Goal: Obtain resource: Obtain resource

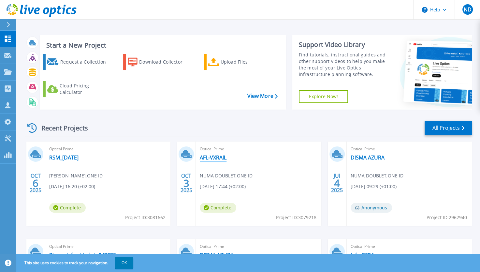
click at [218, 157] on link "AFL-VXRAIL" at bounding box center [213, 157] width 27 height 7
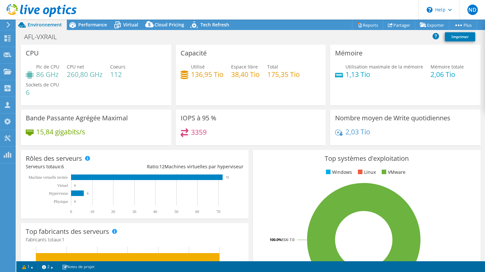
select select "USD"
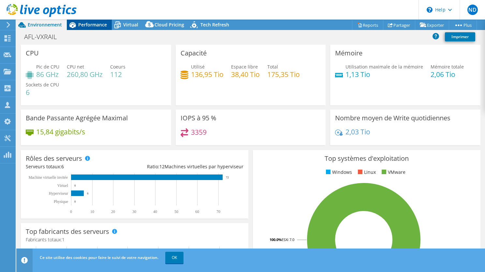
click at [92, 23] on span "Performance" at bounding box center [92, 24] width 29 height 6
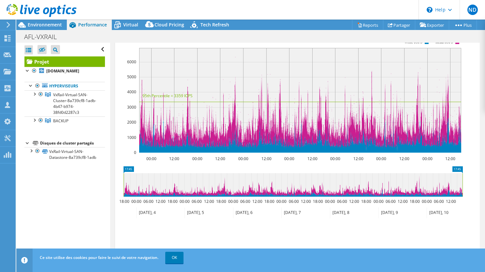
scroll to position [98, 0]
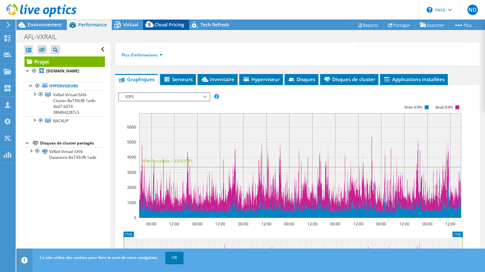
click at [158, 26] on span "Cloud Pricing" at bounding box center [169, 24] width 30 height 6
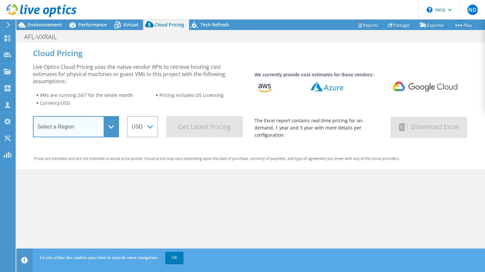
click at [106, 118] on select "Select a Region [GEOGRAPHIC_DATA] ([GEOGRAPHIC_DATA]) [GEOGRAPHIC_DATA] ([GEOGR…" at bounding box center [76, 126] width 86 height 21
select select "EUFrankfurt"
click at [33, 116] on select "Select a Region [GEOGRAPHIC_DATA] ([GEOGRAPHIC_DATA]) [GEOGRAPHIC_DATA] ([GEOGR…" at bounding box center [76, 126] width 86 height 21
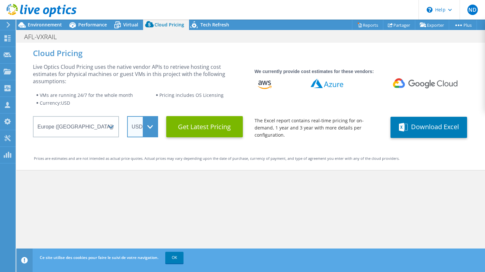
click at [145, 124] on select "ARS AUD BRL CAD CHF CLP CNY DKK EUR GBP HKD HUF INR JPY MXN MYR NOK NZD PEN SEK…" at bounding box center [142, 126] width 31 height 21
click at [127, 116] on select "ARS AUD BRL CAD CHF CLP CNY DKK EUR GBP HKD HUF INR JPY MXN MYR NOK NZD PEN SEK…" at bounding box center [142, 126] width 31 height 21
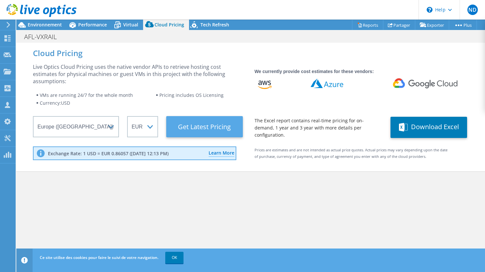
click at [204, 123] on Latest "Get Latest Pricing" at bounding box center [204, 126] width 77 height 21
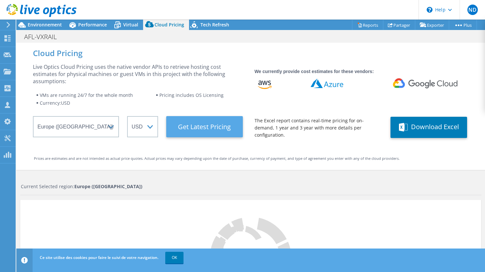
select select "EUR"
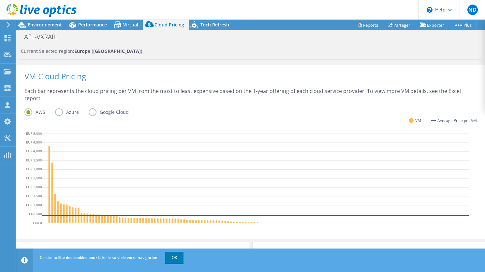
scroll to position [163, 0]
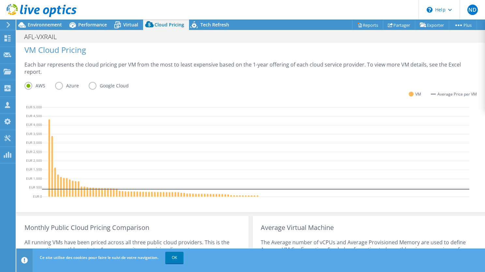
click at [60, 82] on label "Azure" at bounding box center [72, 86] width 34 height 8
click at [0, 0] on input "Azure" at bounding box center [0, 0] width 0 height 0
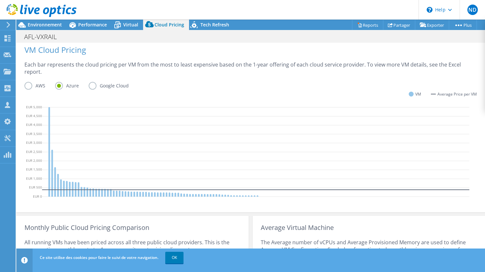
click at [96, 82] on label "Google Cloud" at bounding box center [114, 86] width 50 height 8
click at [0, 0] on input "Google Cloud" at bounding box center [0, 0] width 0 height 0
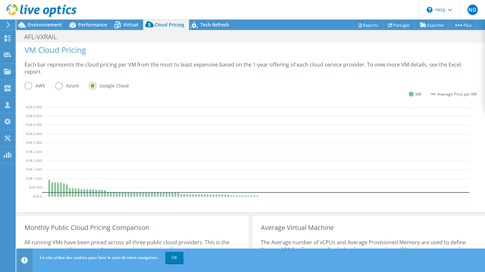
click at [29, 82] on label "AWS" at bounding box center [39, 86] width 31 height 8
click at [0, 0] on input "AWS" at bounding box center [0, 0] width 0 height 0
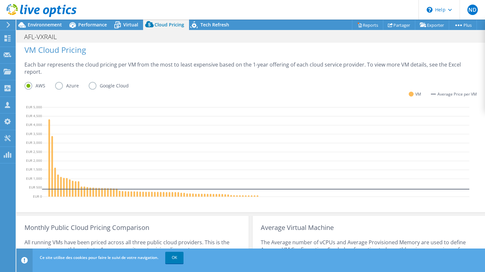
click at [61, 83] on label "Azure" at bounding box center [72, 86] width 34 height 8
click at [0, 0] on input "Azure" at bounding box center [0, 0] width 0 height 0
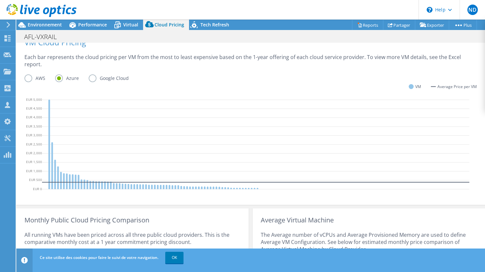
scroll to position [235, 0]
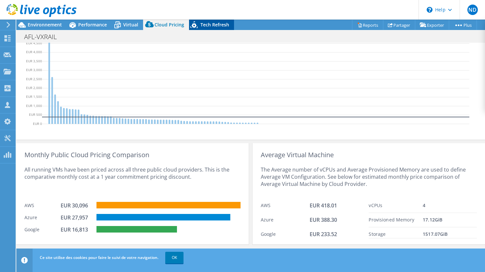
click at [216, 21] on span "Tech Refresh" at bounding box center [214, 24] width 29 height 6
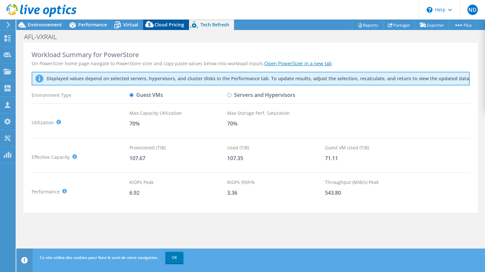
click at [170, 26] on span "Cloud Pricing" at bounding box center [169, 24] width 30 height 6
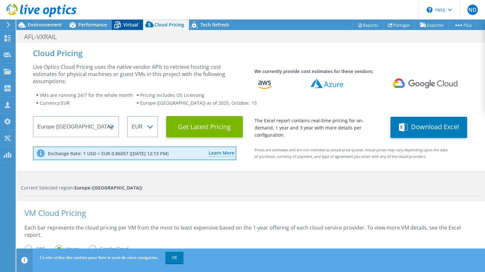
click at [136, 26] on span "Virtual" at bounding box center [130, 24] width 15 height 6
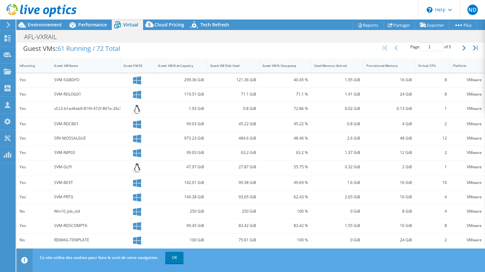
scroll to position [165, 0]
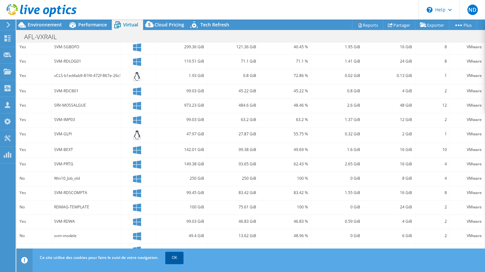
click at [179, 258] on link "OK" at bounding box center [174, 257] width 18 height 12
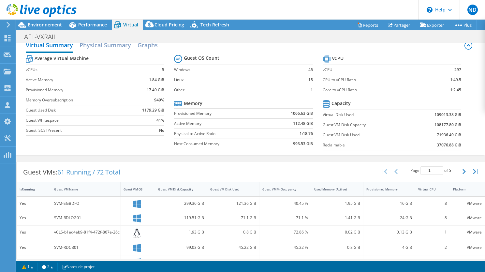
scroll to position [0, 0]
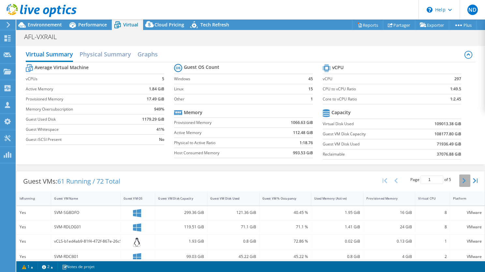
click at [462, 179] on icon "button" at bounding box center [463, 180] width 3 height 5
type input "2"
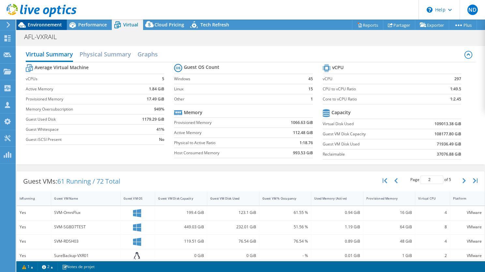
click at [43, 25] on span "Environnement" at bounding box center [45, 24] width 34 height 6
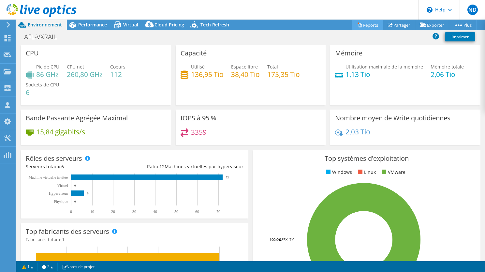
click at [362, 26] on link "Reports" at bounding box center [367, 25] width 31 height 10
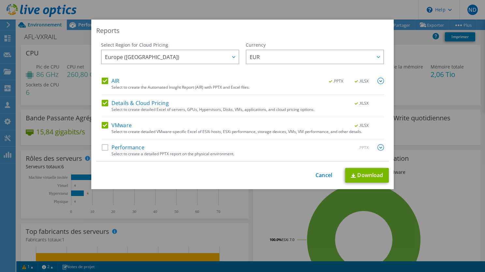
click at [102, 148] on label "Performance" at bounding box center [123, 147] width 43 height 7
click at [0, 0] on input "Performance" at bounding box center [0, 0] width 0 height 0
click at [362, 175] on link "Download" at bounding box center [367, 175] width 44 height 15
drag, startPoint x: 453, startPoint y: 158, endPoint x: 398, endPoint y: 163, distance: 55.3
click at [453, 158] on div "Reports Select Region for Cloud Pricing Asia Pacific ([GEOGRAPHIC_DATA]) [GEOGR…" at bounding box center [242, 136] width 485 height 233
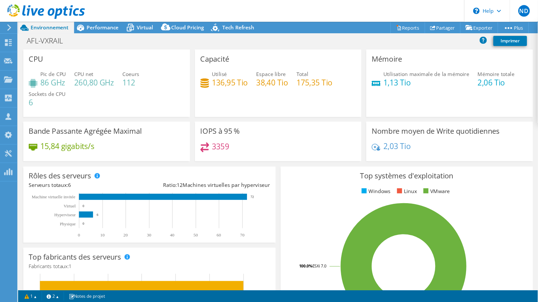
scroll to position [98, 0]
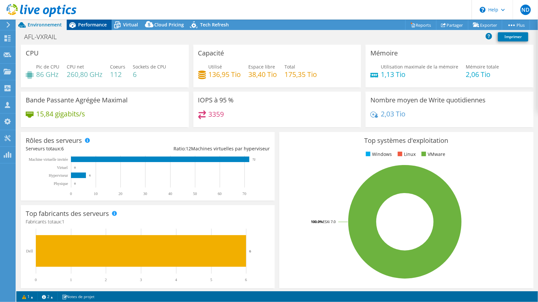
click at [84, 21] on span "Performance" at bounding box center [92, 24] width 29 height 6
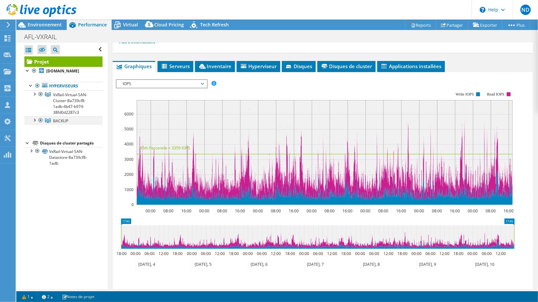
click at [35, 123] on div at bounding box center [34, 119] width 7 height 7
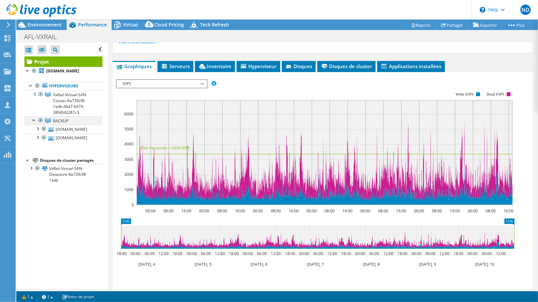
click at [35, 123] on div at bounding box center [34, 119] width 7 height 7
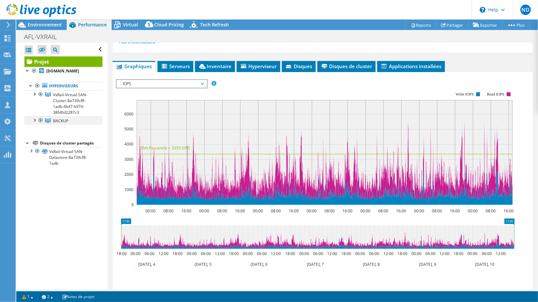
click at [33, 122] on div at bounding box center [34, 119] width 7 height 7
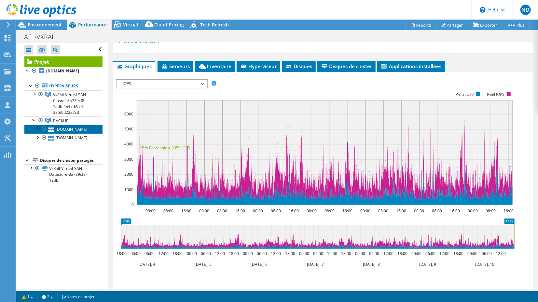
click at [83, 133] on link "[DOMAIN_NAME]" at bounding box center [63, 129] width 78 height 8
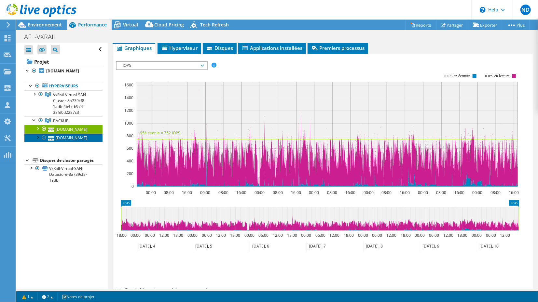
click at [78, 142] on link "[DOMAIN_NAME]" at bounding box center [63, 138] width 78 height 8
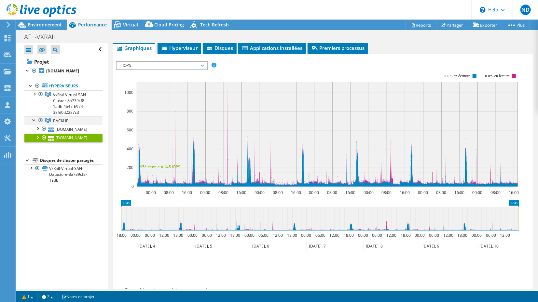
click at [41, 124] on div at bounding box center [40, 120] width 7 height 8
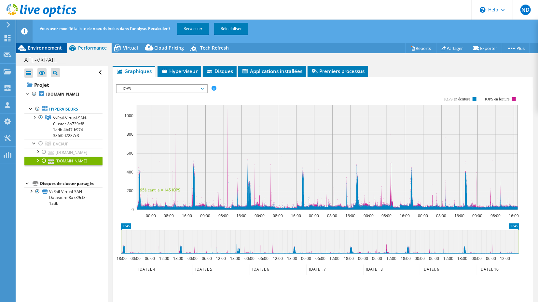
click at [45, 51] on div "Environnement" at bounding box center [41, 48] width 50 height 10
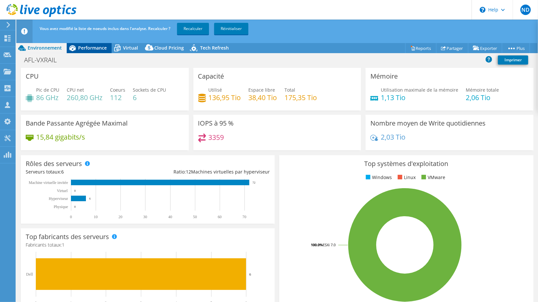
click at [89, 49] on span "Performance" at bounding box center [92, 48] width 29 height 6
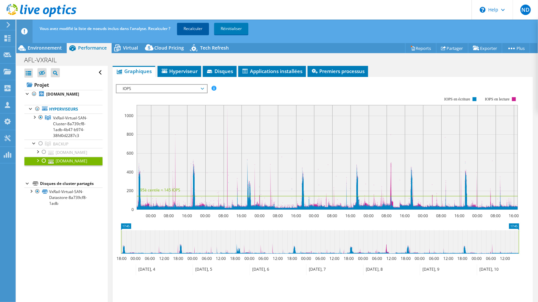
click at [193, 31] on link "Recalculer" at bounding box center [193, 29] width 32 height 12
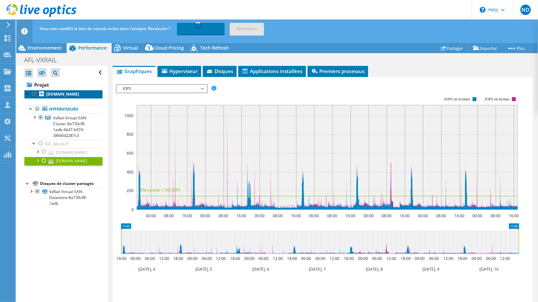
click at [72, 96] on link "[DOMAIN_NAME]" at bounding box center [63, 94] width 78 height 8
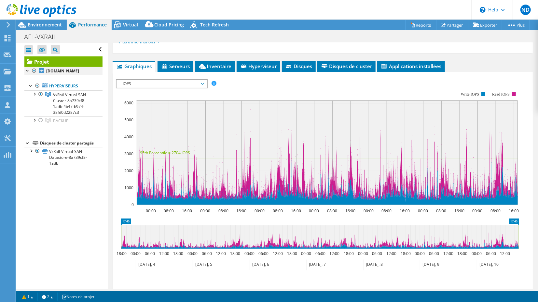
click at [25, 73] on div at bounding box center [27, 70] width 7 height 7
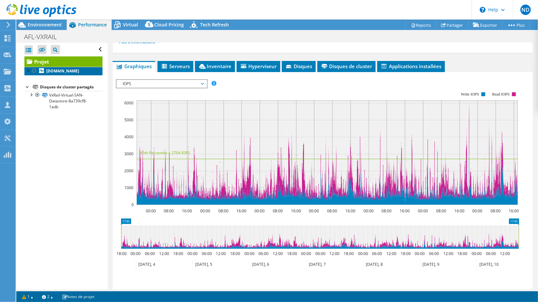
click at [59, 72] on b "[DOMAIN_NAME]" at bounding box center [62, 71] width 33 height 6
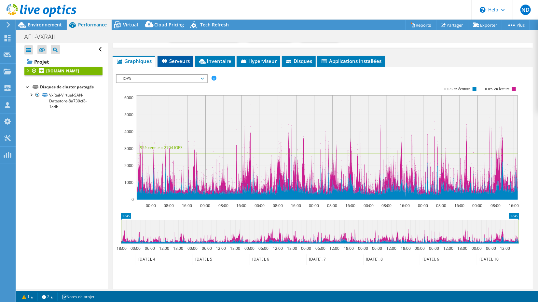
click at [177, 63] on span "Serveurs" at bounding box center [175, 61] width 29 height 7
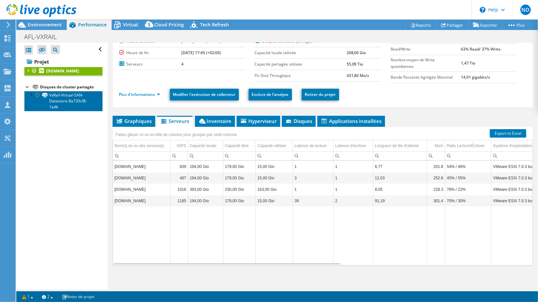
click at [64, 104] on link "VxRail-Virtual-SAN-Datastore-8a739cf8-1adb" at bounding box center [63, 101] width 78 height 20
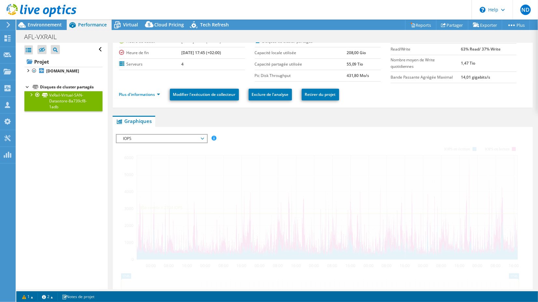
scroll to position [98, 0]
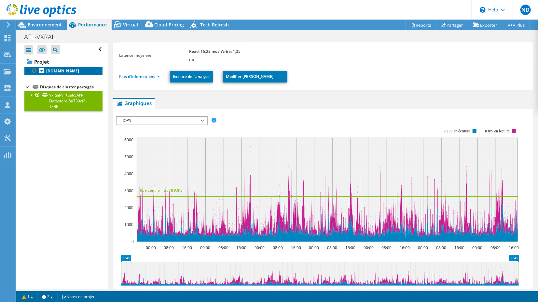
click at [65, 74] on b "[DOMAIN_NAME]" at bounding box center [62, 71] width 33 height 6
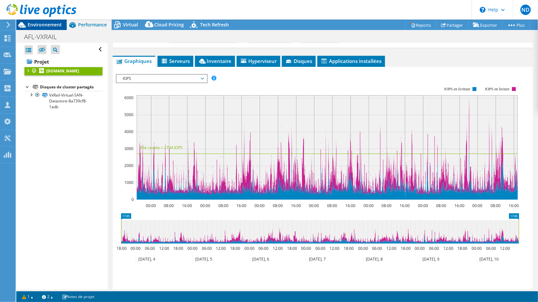
click at [43, 27] on span "Environnement" at bounding box center [45, 24] width 34 height 6
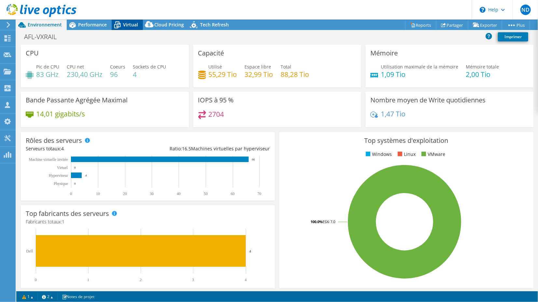
click at [135, 26] on span "Virtual" at bounding box center [130, 24] width 15 height 6
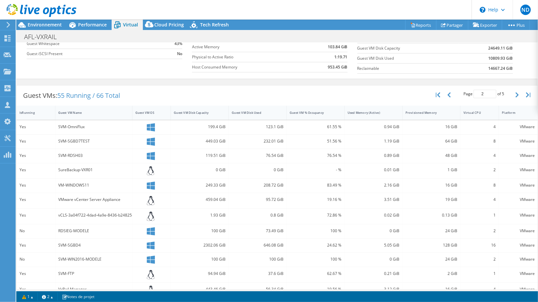
scroll to position [0, 0]
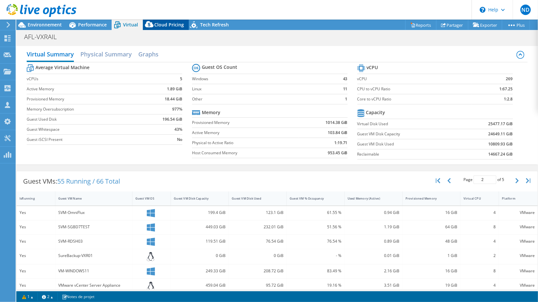
click at [168, 30] on div "Cloud Pricing" at bounding box center [166, 25] width 46 height 10
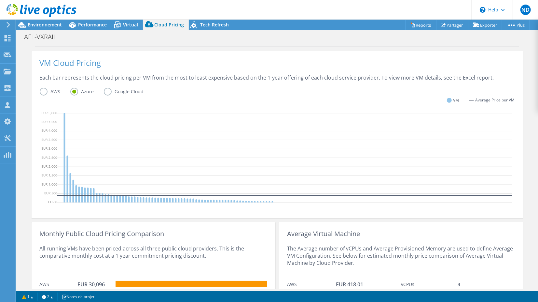
scroll to position [145, 0]
click at [40, 91] on label "AWS" at bounding box center [55, 91] width 31 height 8
click at [0, 0] on input "AWS" at bounding box center [0, 0] width 0 height 0
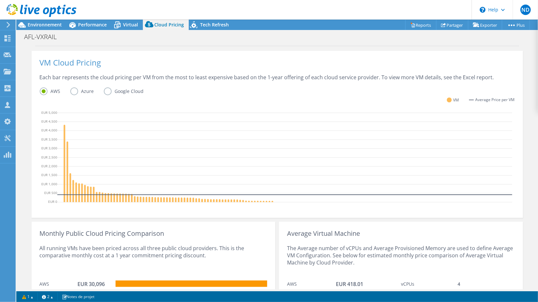
click at [74, 92] on label "Azure" at bounding box center [87, 91] width 34 height 8
click at [0, 0] on input "Azure" at bounding box center [0, 0] width 0 height 0
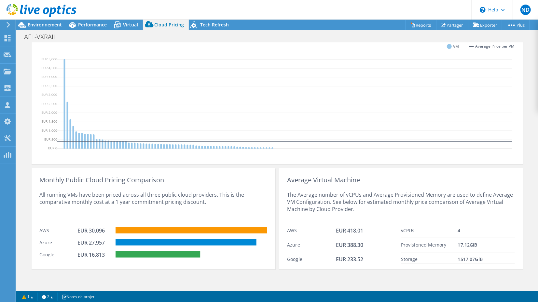
scroll to position [162, 0]
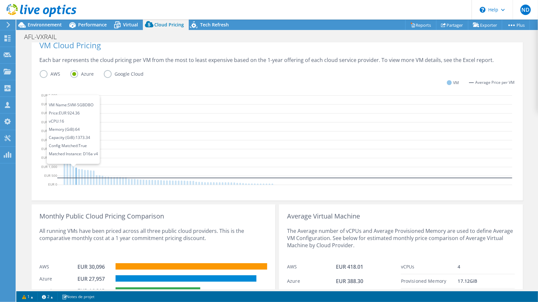
click at [75, 168] on icon at bounding box center [76, 175] width 2 height 17
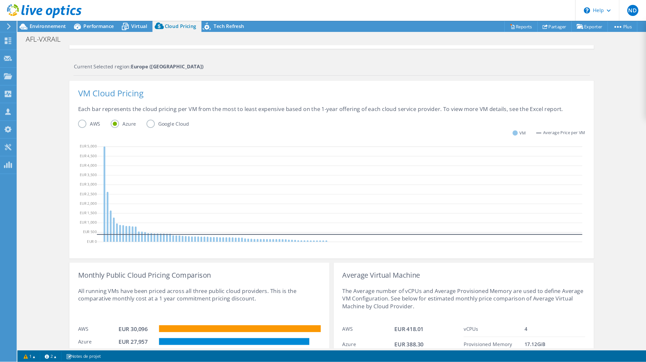
scroll to position [86, 0]
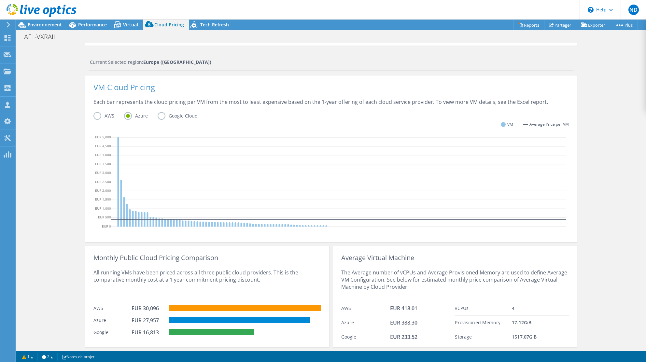
drag, startPoint x: 141, startPoint y: 181, endPoint x: 121, endPoint y: 192, distance: 23.0
click at [141, 181] on icon at bounding box center [338, 183] width 455 height 98
